Goal: Find specific page/section: Find specific page/section

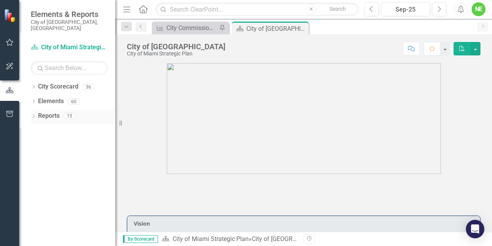
click at [51, 112] on link "Reports" at bounding box center [49, 116] width 22 height 9
click at [36, 111] on div "Dropdown Reports 15" at bounding box center [73, 117] width 85 height 15
click at [46, 112] on link "Reports" at bounding box center [49, 116] width 22 height 9
click at [35, 115] on icon "Dropdown" at bounding box center [33, 117] width 5 height 4
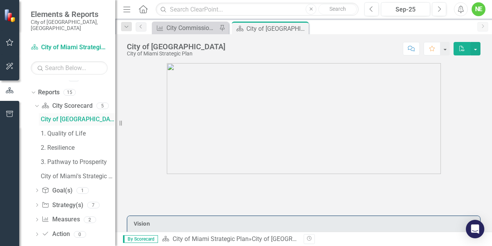
scroll to position [25, 0]
click at [65, 200] on link "Strategy Strategy(s)" at bounding box center [63, 204] width 42 height 9
click at [38, 202] on icon "Dropdown" at bounding box center [36, 204] width 5 height 4
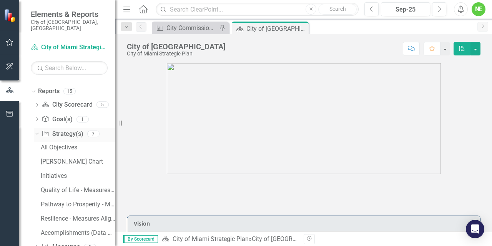
click at [65, 130] on link "Strategy Strategy(s)" at bounding box center [63, 134] width 42 height 9
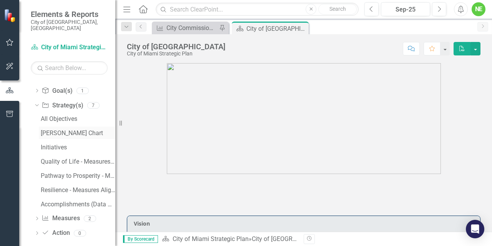
scroll to position [53, 0]
click at [65, 214] on link "Measure Measures" at bounding box center [61, 218] width 38 height 9
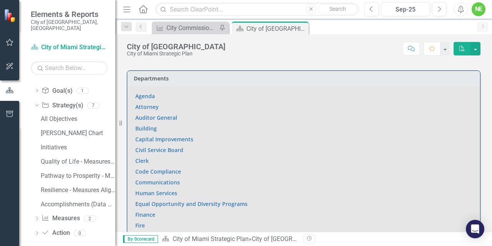
scroll to position [445, 0]
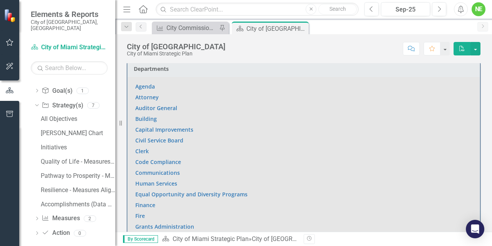
click at [150, 150] on p "Clerk" at bounding box center [303, 151] width 337 height 11
click at [143, 150] on link "Clerk" at bounding box center [141, 150] width 13 height 7
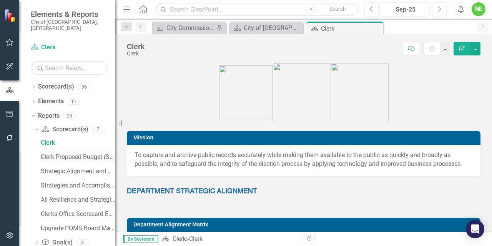
scroll to position [53, 0]
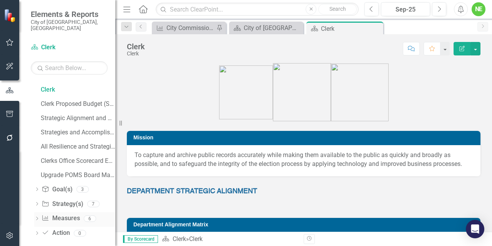
click at [67, 214] on link "Measure Measures" at bounding box center [61, 218] width 38 height 9
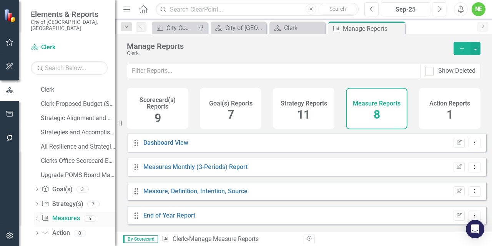
click at [35, 217] on icon "Dropdown" at bounding box center [36, 219] width 5 height 4
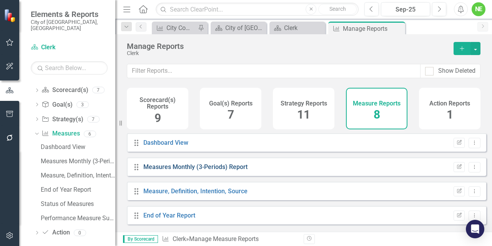
click at [225, 170] on link "Measures Monthly (3-Periods) Report" at bounding box center [196, 166] width 104 height 7
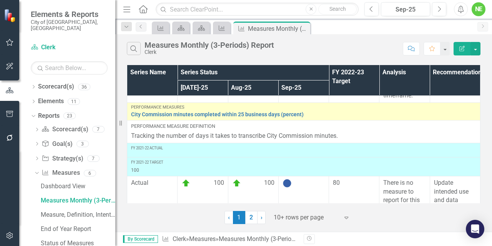
scroll to position [694, 0]
